Goal: Information Seeking & Learning: Compare options

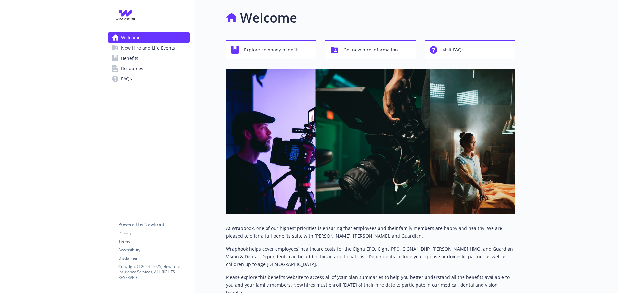
click at [143, 57] on link "Benefits" at bounding box center [148, 58] width 81 height 10
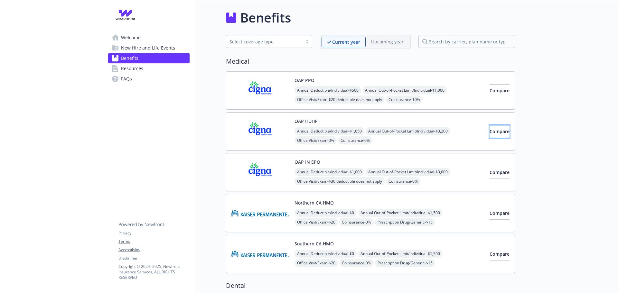
click at [497, 132] on span "Compare" at bounding box center [500, 132] width 20 height 6
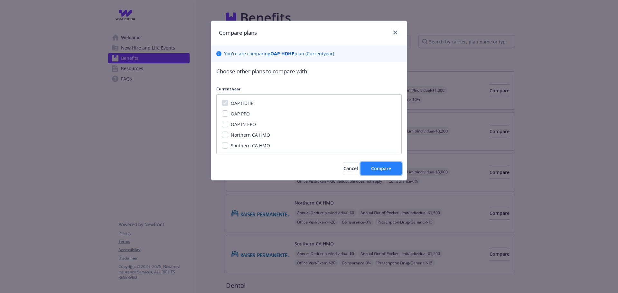
click at [381, 168] on span "Compare" at bounding box center [381, 169] width 20 height 6
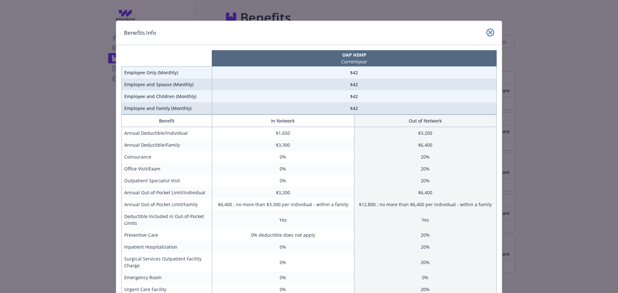
click at [487, 33] on link "close" at bounding box center [491, 33] width 8 height 8
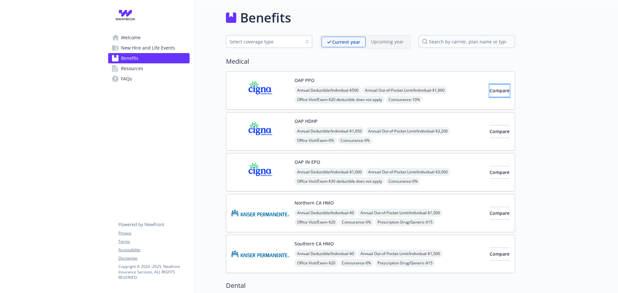
click at [490, 86] on button "Compare" at bounding box center [500, 90] width 20 height 13
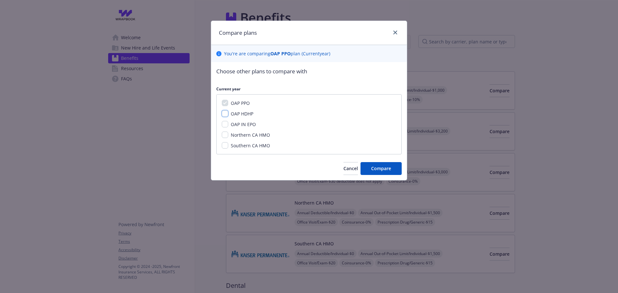
drag, startPoint x: 227, startPoint y: 113, endPoint x: 226, endPoint y: 120, distance: 7.2
click at [228, 114] on input "OAP HDHP" at bounding box center [225, 113] width 6 height 6
checkbox input "true"
click at [226, 122] on input "OAP IN EPO" at bounding box center [225, 124] width 6 height 6
checkbox input "true"
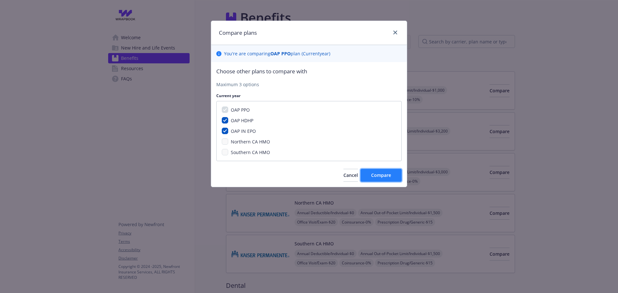
click at [377, 177] on span "Compare" at bounding box center [381, 175] width 20 height 6
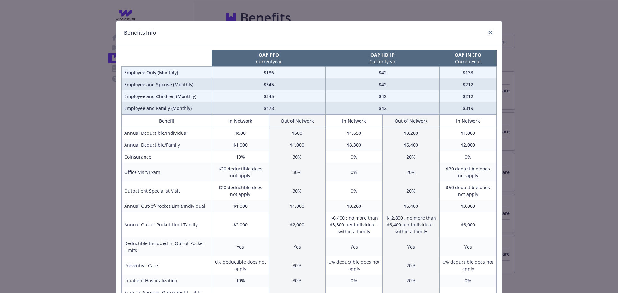
click at [494, 33] on div "Benefits Info" at bounding box center [309, 33] width 386 height 24
click at [491, 33] on link "close" at bounding box center [491, 33] width 8 height 8
